Goal: Check status: Check status

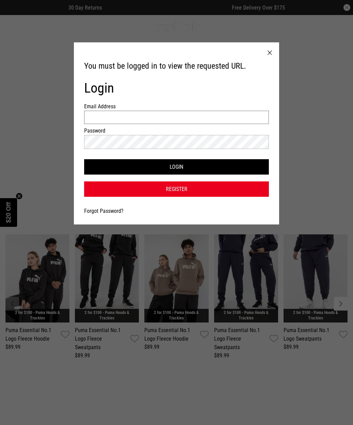
click at [211, 116] on input "Email Address" at bounding box center [176, 117] width 185 height 13
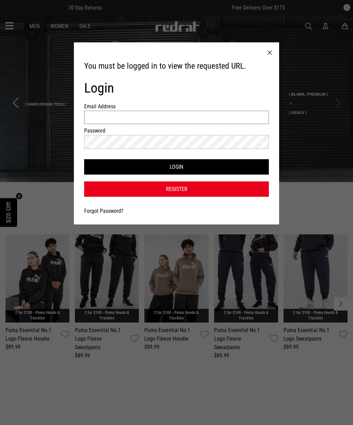
type input "**********"
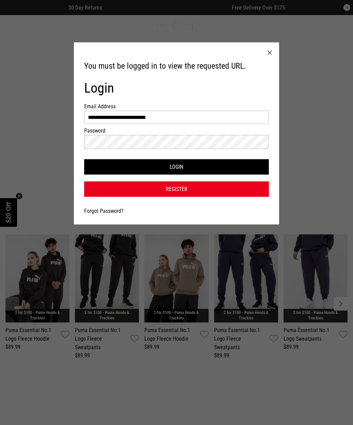
click at [235, 171] on button "Login" at bounding box center [176, 166] width 185 height 15
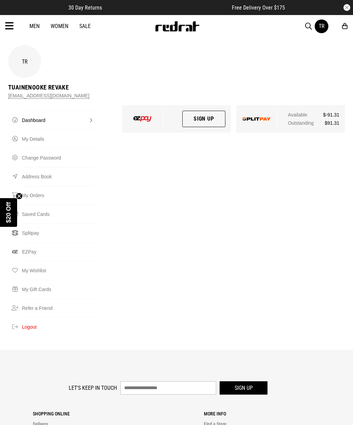
click at [39, 195] on link "My Orders" at bounding box center [58, 195] width 73 height 19
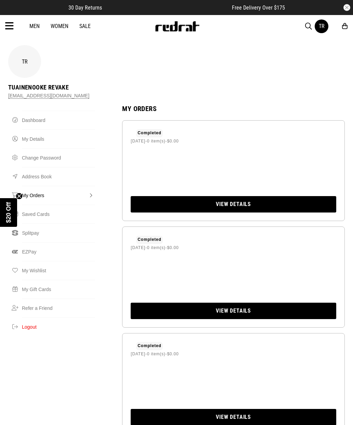
click at [87, 193] on link "My Orders" at bounding box center [58, 195] width 73 height 19
click at [49, 193] on link "My Orders" at bounding box center [58, 195] width 73 height 19
click at [42, 230] on link "Splitpay" at bounding box center [58, 233] width 73 height 19
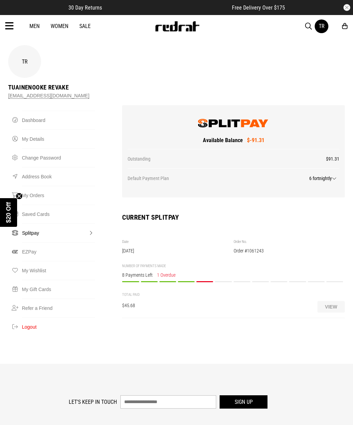
click at [204, 282] on div "Payment 5/12 Outstanding - Due on or before [DATE] $11.42 PAY NOW" at bounding box center [204, 285] width 17 height 8
